Goal: Information Seeking & Learning: Learn about a topic

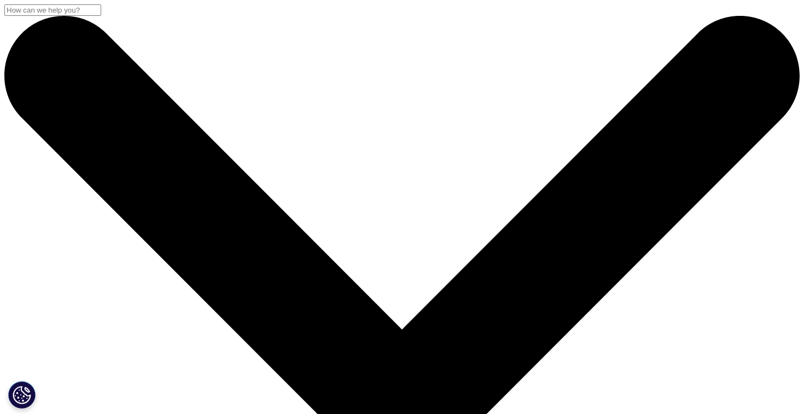
drag, startPoint x: 75, startPoint y: 147, endPoint x: 578, endPoint y: 173, distance: 503.9
copy div "Apple Watch AFib History Feature Makes Medical Device History"
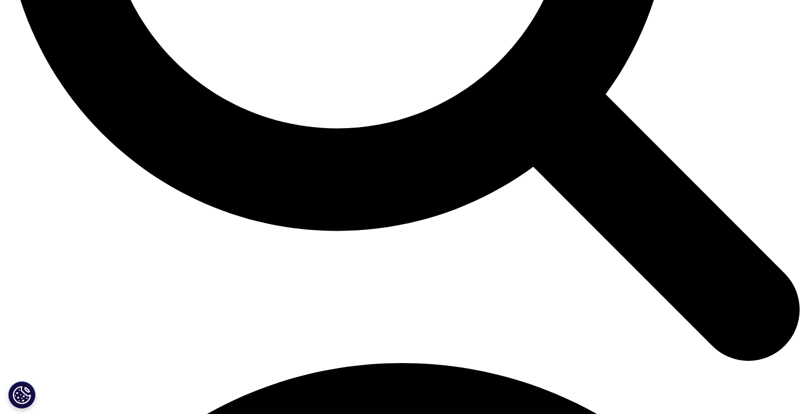
scroll to position [1306, 0]
